Goal: Information Seeking & Learning: Learn about a topic

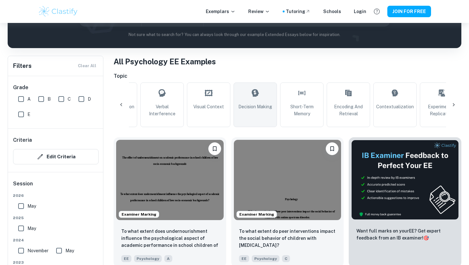
scroll to position [0, 657]
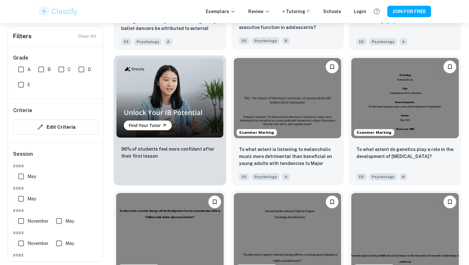
scroll to position [455, 0]
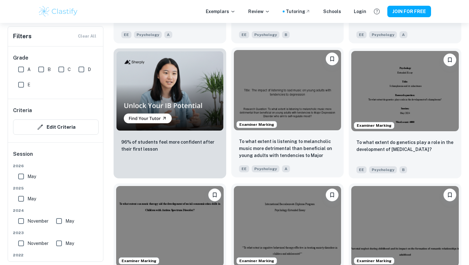
click at [295, 81] on img at bounding box center [287, 90] width 107 height 80
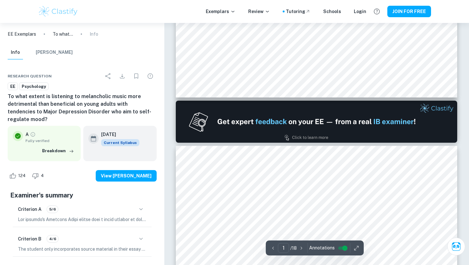
type input "2"
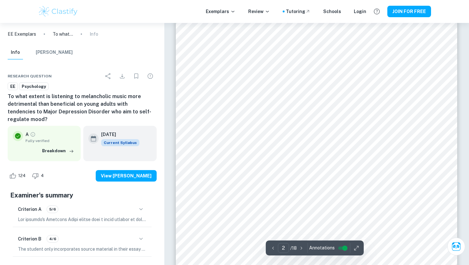
scroll to position [468, 0]
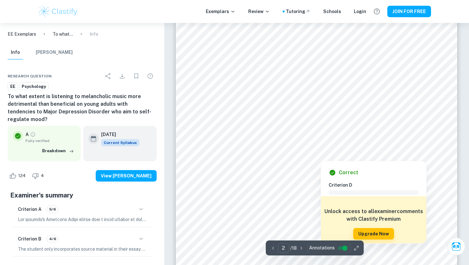
click at [269, 127] on div at bounding box center [322, 140] width 201 height 27
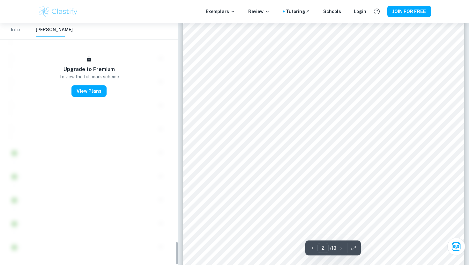
scroll to position [1965, 0]
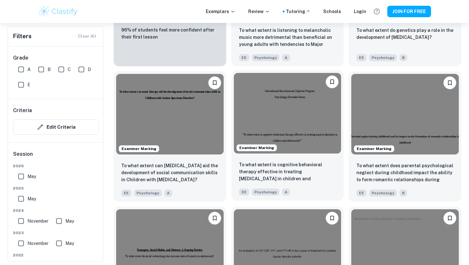
scroll to position [568, 0]
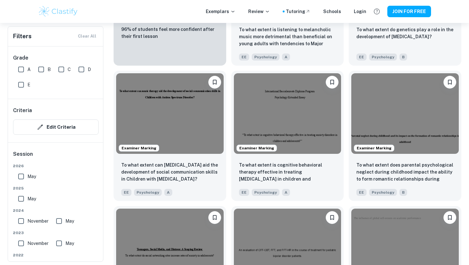
click at [22, 68] on input "A" at bounding box center [21, 69] width 13 height 13
checkbox input "true"
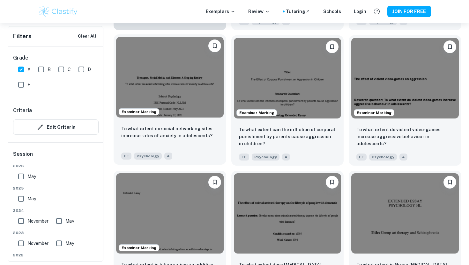
scroll to position [626, 0]
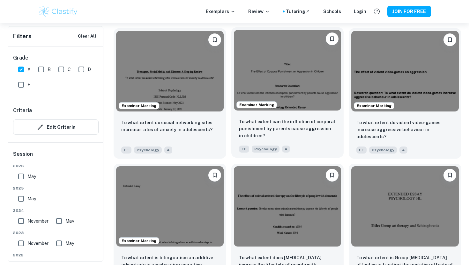
click at [275, 63] on img at bounding box center [287, 70] width 107 height 80
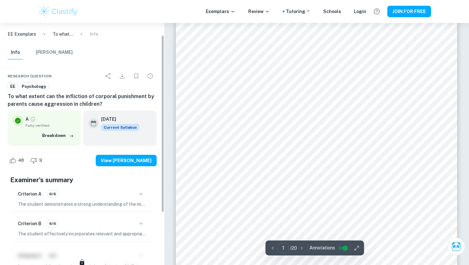
scroll to position [88, 0]
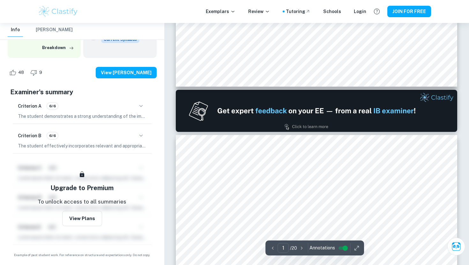
type input "2"
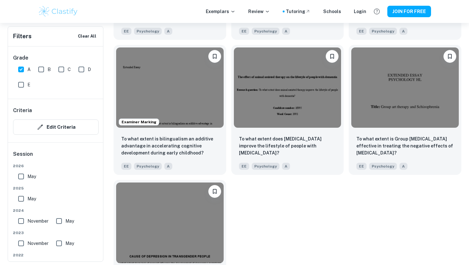
scroll to position [745, 0]
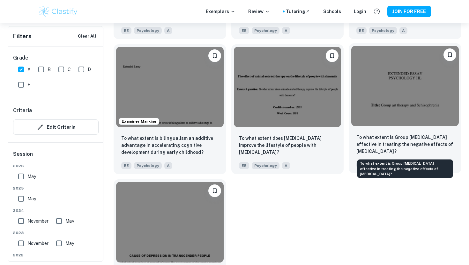
click at [378, 135] on p "To what extent is Group [MEDICAL_DATA] effective in treating the negative effec…" at bounding box center [404, 144] width 97 height 21
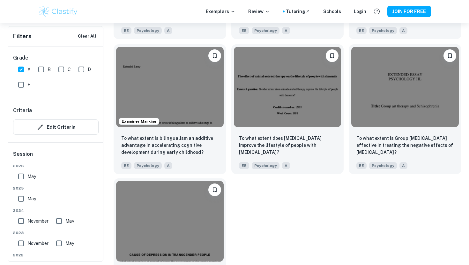
scroll to position [790, 0]
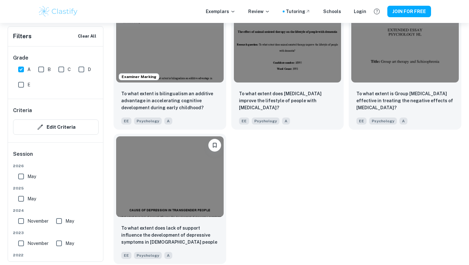
click at [200, 217] on div at bounding box center [170, 176] width 113 height 85
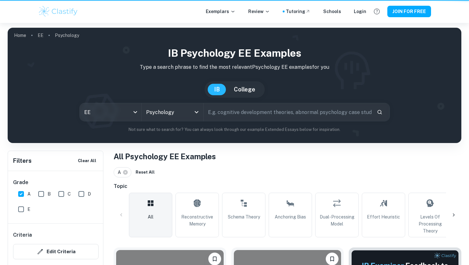
scroll to position [790, 0]
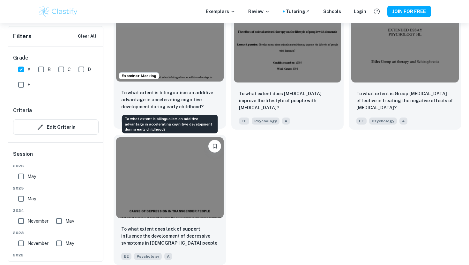
click at [175, 94] on p "To what extent is bilingualism an additive advantage in accelerating cognitive …" at bounding box center [169, 99] width 97 height 21
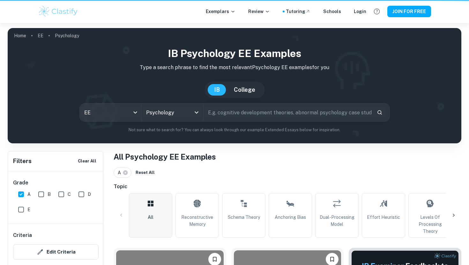
scroll to position [790, 0]
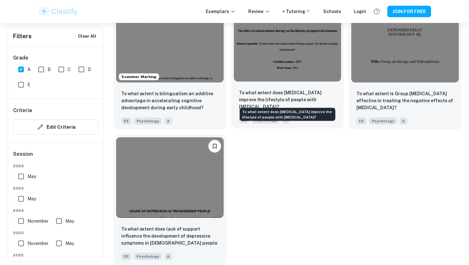
click at [283, 90] on p "To what extent does [MEDICAL_DATA] improve the lifestyle of people with [MEDICA…" at bounding box center [287, 99] width 97 height 21
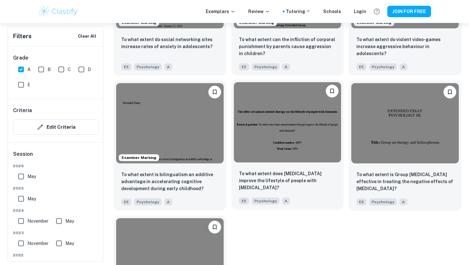
scroll to position [666, 0]
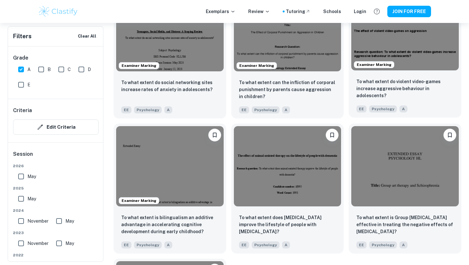
click at [391, 77] on div "To what extent do violent video-games increase aggressive behaviour in adolesce…" at bounding box center [404, 95] width 113 height 45
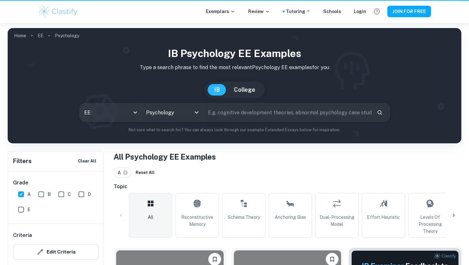
scroll to position [666, 0]
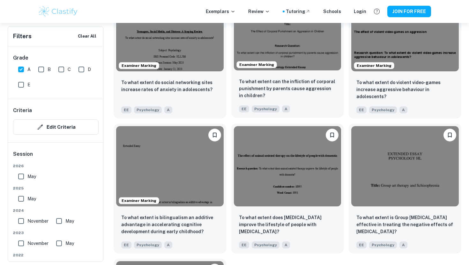
click at [306, 81] on p "To what extent can the infliction of corporal punishment by parents cause aggre…" at bounding box center [287, 88] width 97 height 21
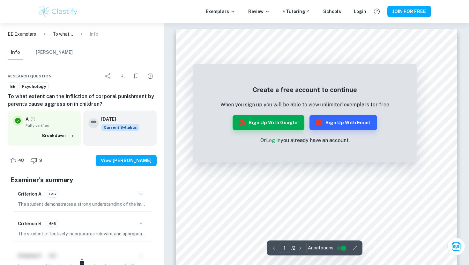
click at [273, 142] on link "Log in" at bounding box center [273, 140] width 14 height 6
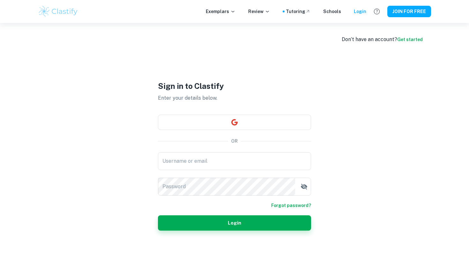
click at [258, 146] on div "Sign in to Clastify Enter your details below. OR Username or email Username or …" at bounding box center [234, 155] width 153 height 265
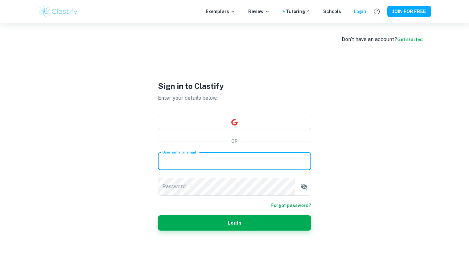
click at [259, 165] on input "Username or email" at bounding box center [234, 161] width 153 height 18
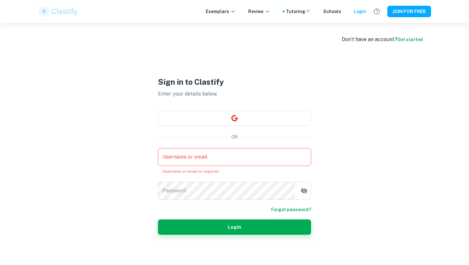
type input "[EMAIL_ADDRESS][DOMAIN_NAME]"
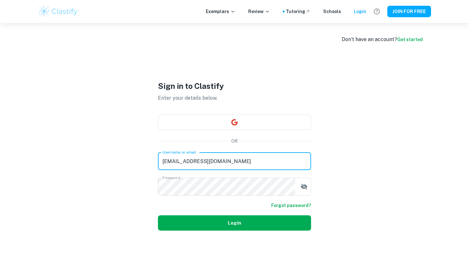
click at [219, 225] on button "Login" at bounding box center [234, 223] width 153 height 15
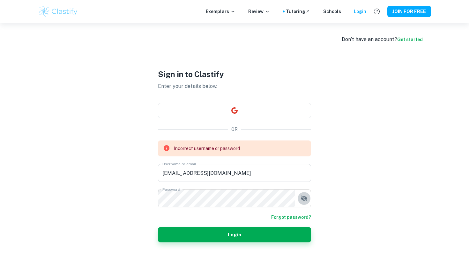
click at [307, 200] on icon "button" at bounding box center [304, 199] width 8 height 8
click at [294, 216] on link "Forgot password?" at bounding box center [291, 217] width 40 height 7
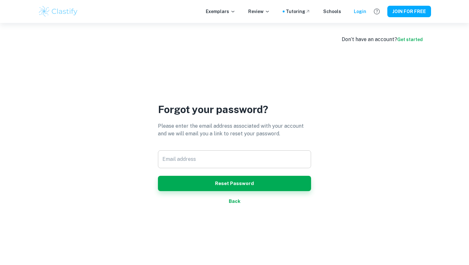
click at [229, 153] on input "Email address" at bounding box center [234, 159] width 153 height 18
type input "[EMAIL_ADDRESS][DOMAIN_NAME]"
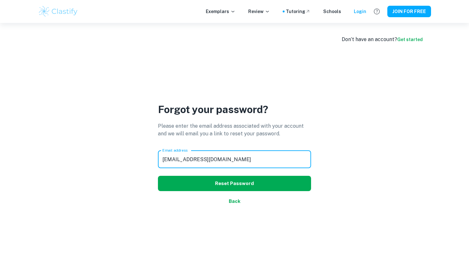
click at [235, 187] on button "Reset Password" at bounding box center [234, 183] width 153 height 15
